Goal: Communication & Community: Answer question/provide support

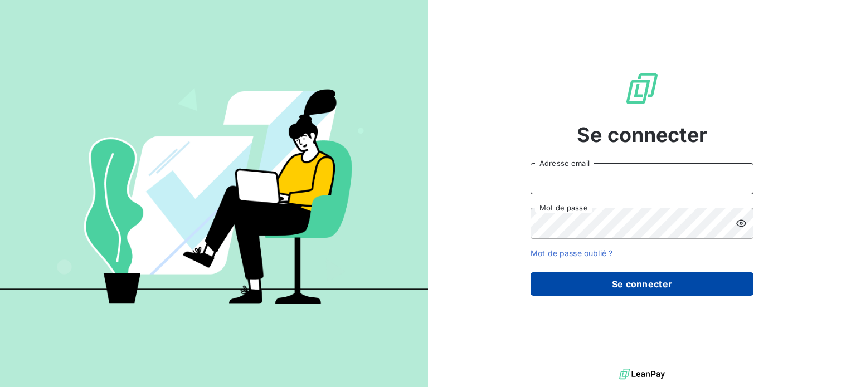
type input "[EMAIL_ADDRESS][DOMAIN_NAME]"
click at [596, 282] on button "Se connecter" at bounding box center [641, 283] width 223 height 23
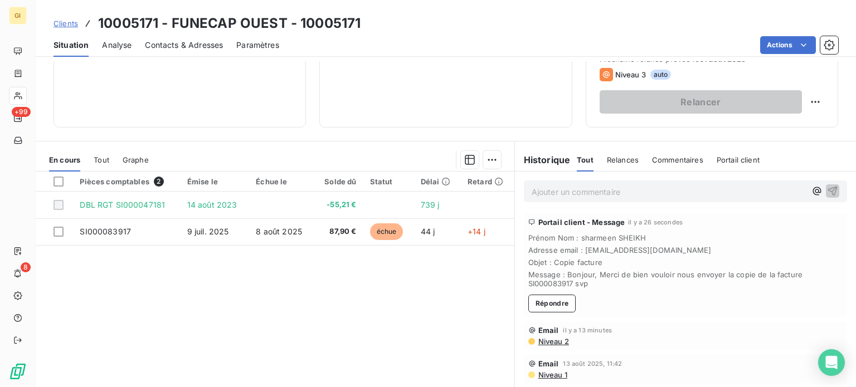
click at [553, 282] on span "Message : Bonjour, Merci de bien vouloir nous envoyer la copie de la facture SI…" at bounding box center [685, 279] width 314 height 18
copy span "SI000083917"
click at [553, 194] on p "Ajouter un commentaire ﻿" at bounding box center [669, 192] width 274 height 14
click at [676, 192] on p "Bonjour, Veuillez trouver ci-joint voe" at bounding box center [669, 191] width 274 height 13
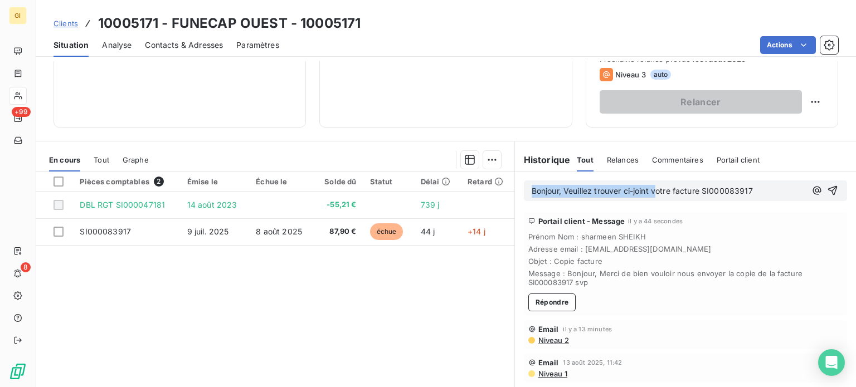
drag, startPoint x: 756, startPoint y: 193, endPoint x: 515, endPoint y: 177, distance: 240.7
click at [515, 177] on div "Bonjour, Veuillez trouver ci-joint votre facture SI000083917" at bounding box center [685, 191] width 341 height 38
click at [773, 189] on p "Bonjour, Veuillez trouver ci-joint votre facture SI000083917" at bounding box center [669, 191] width 274 height 13
drag, startPoint x: 773, startPoint y: 189, endPoint x: 504, endPoint y: 174, distance: 269.5
click at [504, 174] on div "En cours Tout Graphe Pièces comptables 2 Émise le Échue le Solde dû Statut Déla…" at bounding box center [446, 280] width 820 height 279
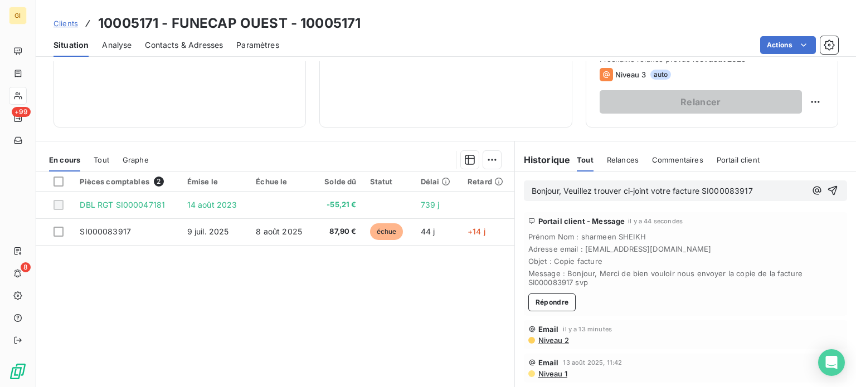
copy span "Bonjour, Veuillez trouver ci-joint votre facture SI000083917"
click at [547, 308] on button "Répondre" at bounding box center [552, 304] width 48 height 18
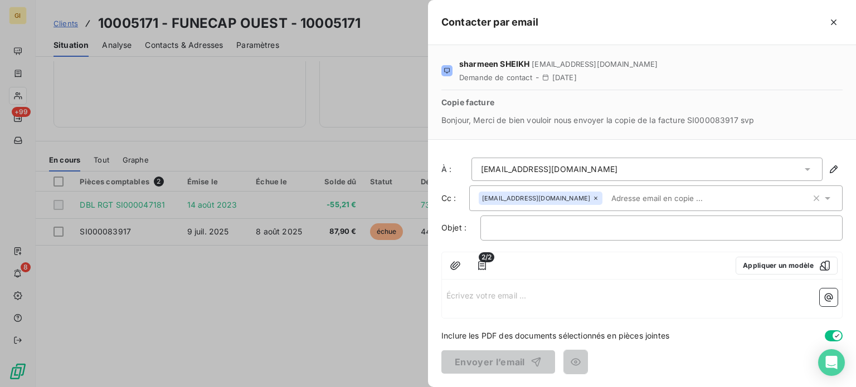
click at [479, 295] on p "Écrivez votre email ... ﻿" at bounding box center [641, 295] width 391 height 13
click at [479, 295] on span "Bonjour, Veuillez trouver ci-joint votre facture SI000083917" at bounding box center [556, 294] width 221 height 9
click at [652, 303] on p "Veuillez trouver ci-joint votre facture SI000083917" at bounding box center [641, 307] width 391 height 13
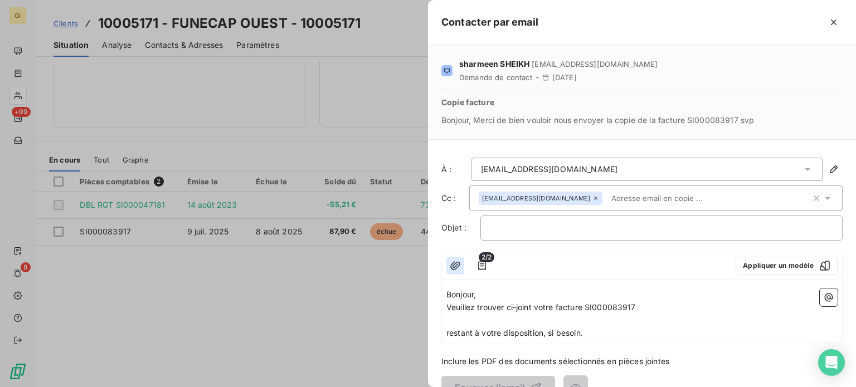
click at [450, 262] on icon "button" at bounding box center [455, 265] width 11 height 11
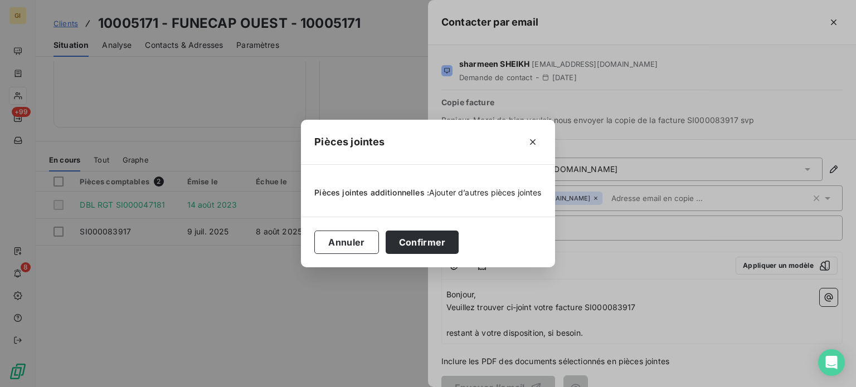
click at [444, 193] on span "Ajouter d’autres pièces jointes" at bounding box center [485, 192] width 113 height 9
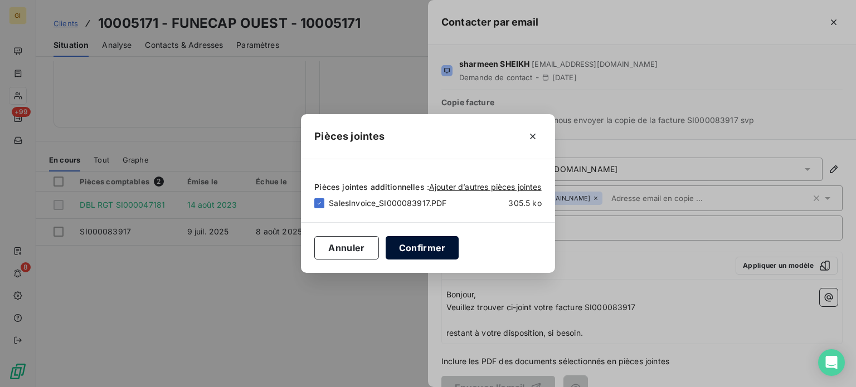
click at [408, 244] on button "Confirmer" at bounding box center [423, 247] width 74 height 23
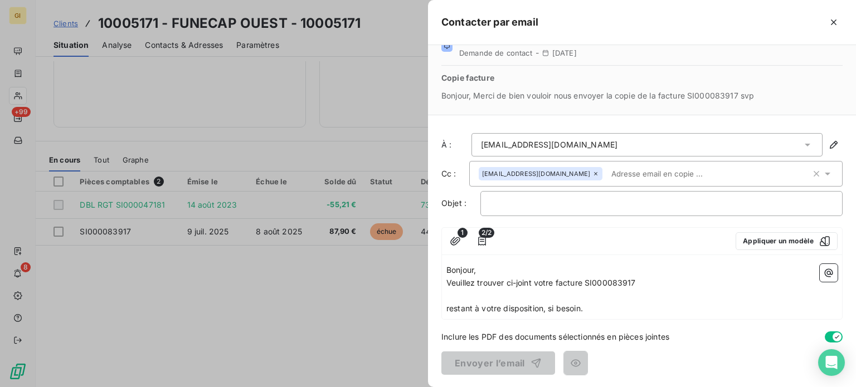
scroll to position [24, 0]
click at [593, 314] on p "restant à votre disposition, si besoin." at bounding box center [641, 309] width 391 height 13
click at [515, 198] on p "﻿" at bounding box center [661, 204] width 343 height 13
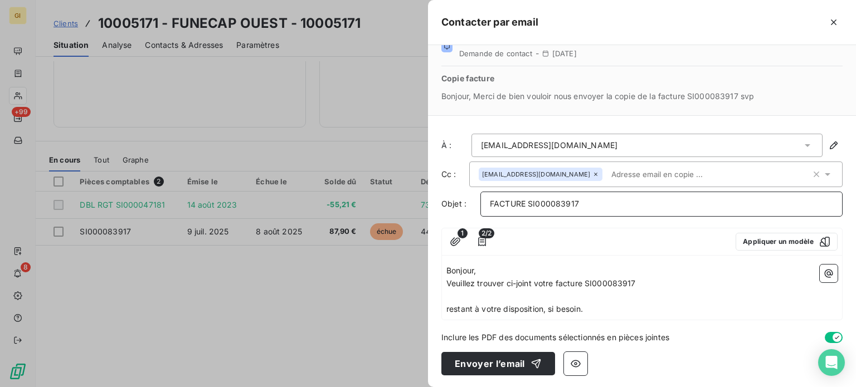
scroll to position [25, 0]
click at [452, 236] on icon "button" at bounding box center [455, 241] width 11 height 11
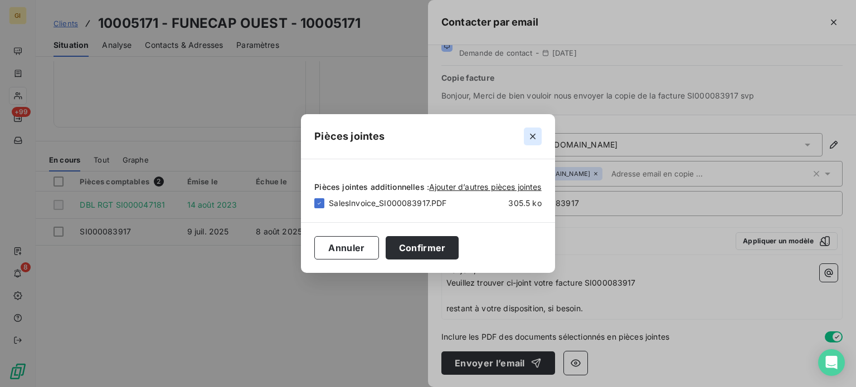
click at [536, 141] on icon "button" at bounding box center [532, 136] width 11 height 11
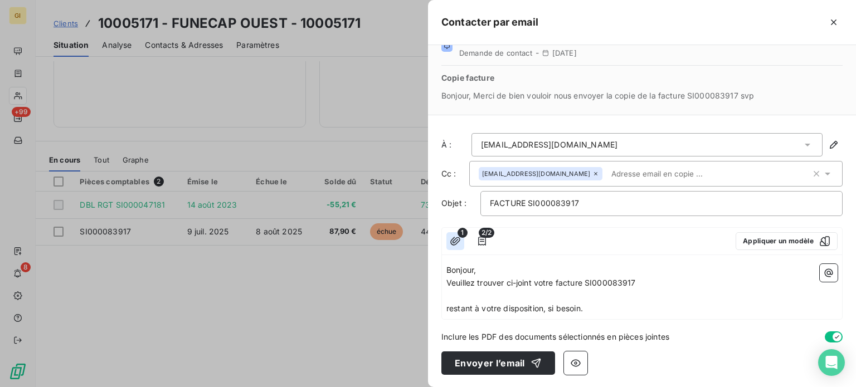
click at [455, 242] on icon "button" at bounding box center [455, 241] width 11 height 11
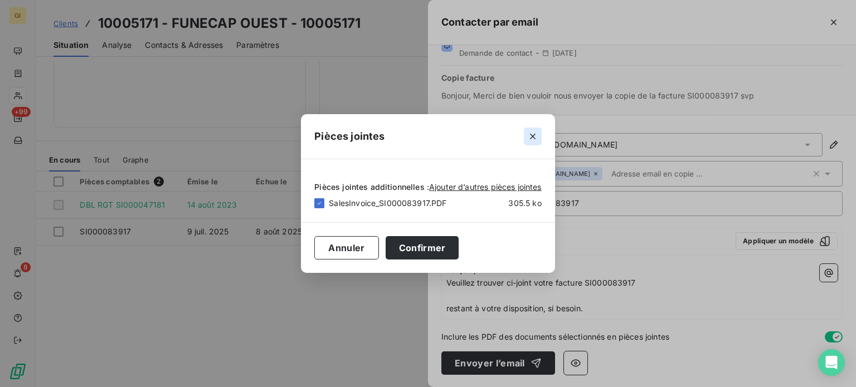
click at [535, 136] on icon "button" at bounding box center [532, 136] width 11 height 11
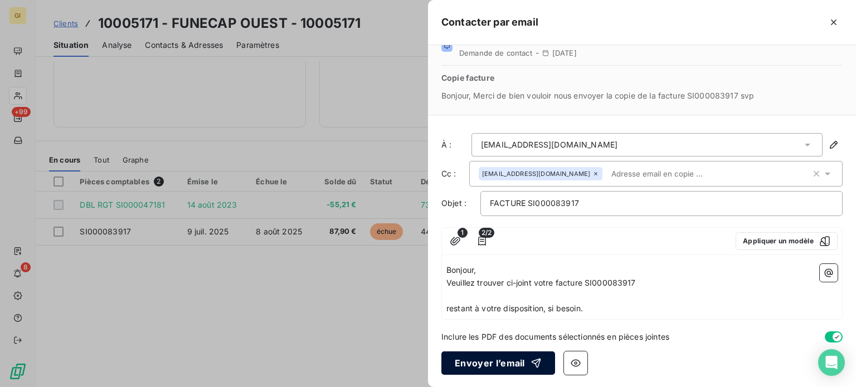
click at [495, 358] on button "Envoyer l’email" at bounding box center [498, 363] width 114 height 23
